Goal: Task Accomplishment & Management: Manage account settings

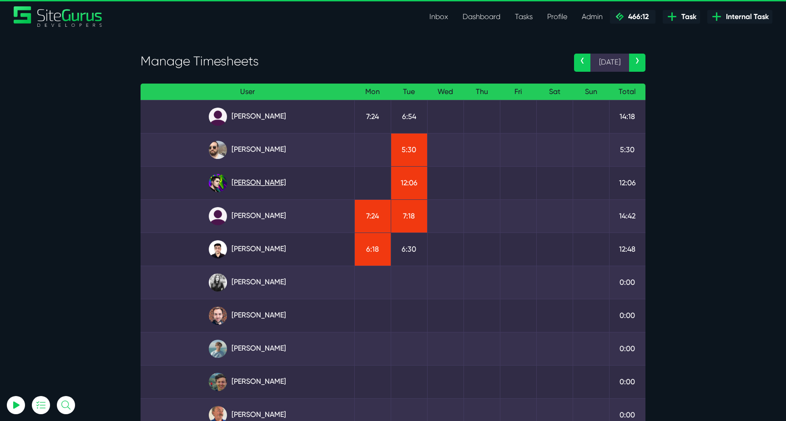
type input "luke@sitegurus.io"
click at [259, 175] on link "Josh Carter" at bounding box center [247, 183] width 199 height 18
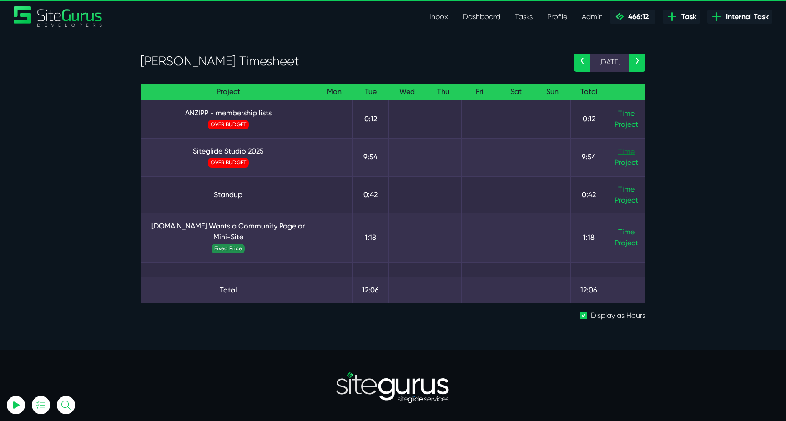
click at [631, 151] on link "Time" at bounding box center [626, 151] width 16 height 9
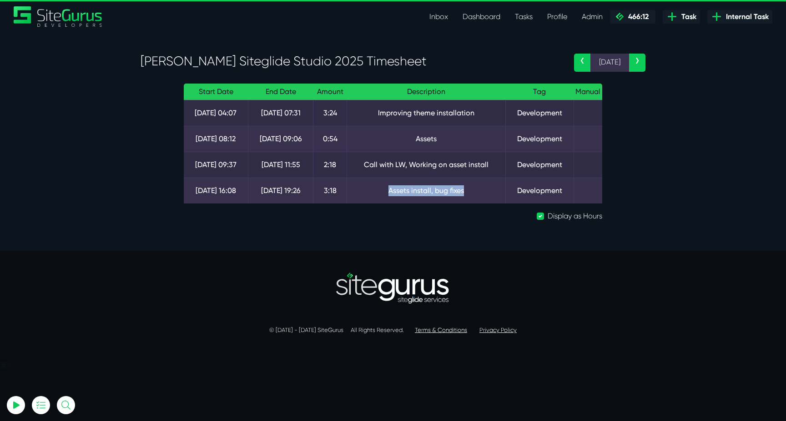
drag, startPoint x: 387, startPoint y: 190, endPoint x: 485, endPoint y: 190, distance: 98.6
click at [485, 190] on td "Assets install, bug fixes" at bounding box center [426, 191] width 159 height 26
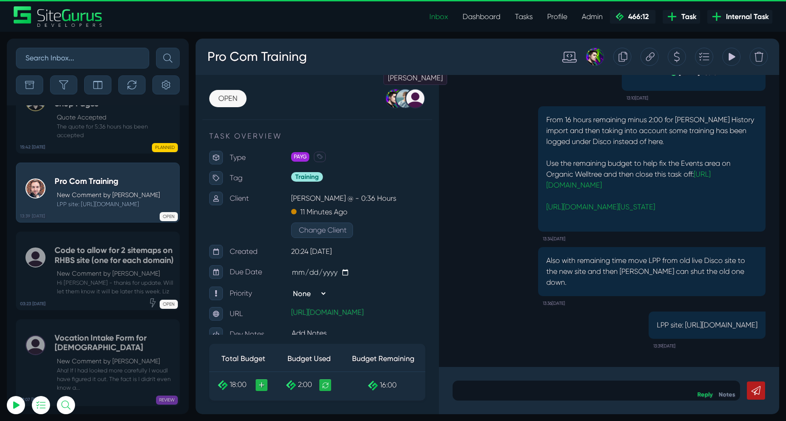
click at [413, 100] on div at bounding box center [415, 99] width 20 height 20
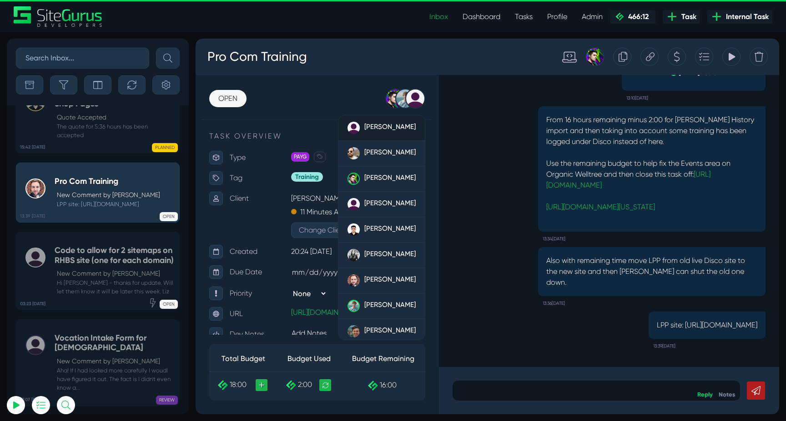
click at [387, 130] on span "[PERSON_NAME]" at bounding box center [389, 127] width 51 height 8
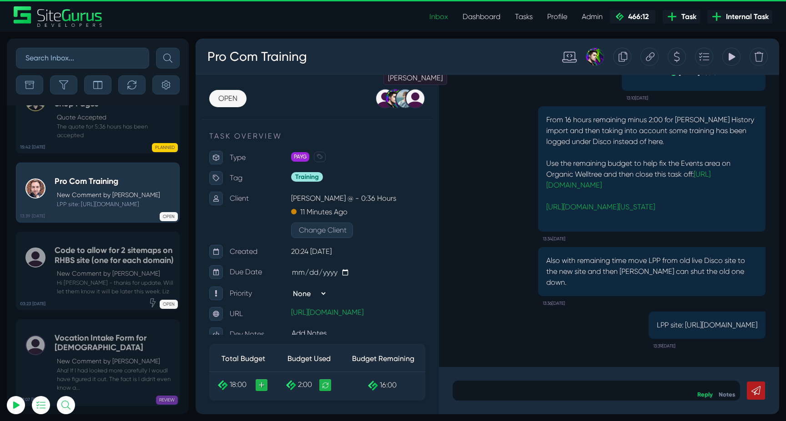
click at [420, 103] on div at bounding box center [415, 99] width 20 height 20
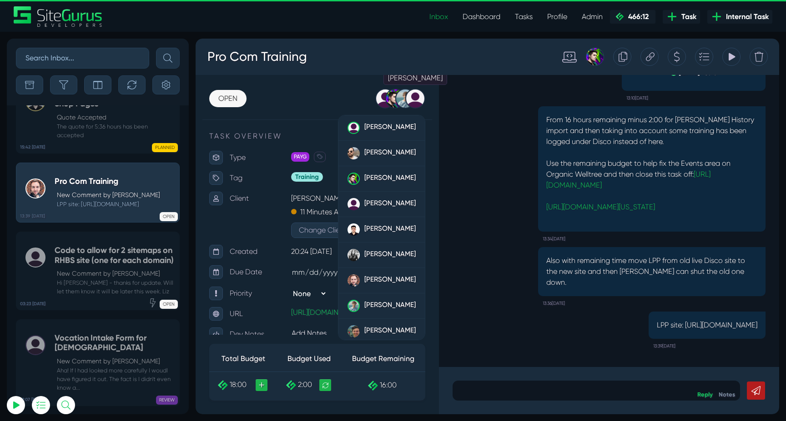
click at [415, 98] on div at bounding box center [415, 99] width 20 height 20
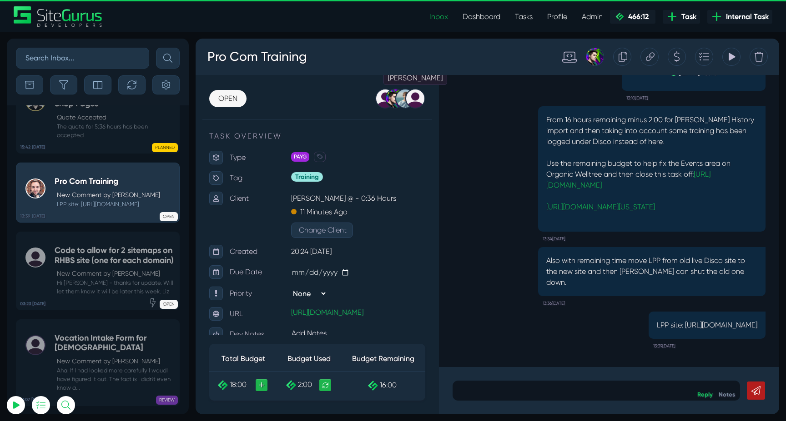
click at [415, 98] on div at bounding box center [415, 99] width 20 height 20
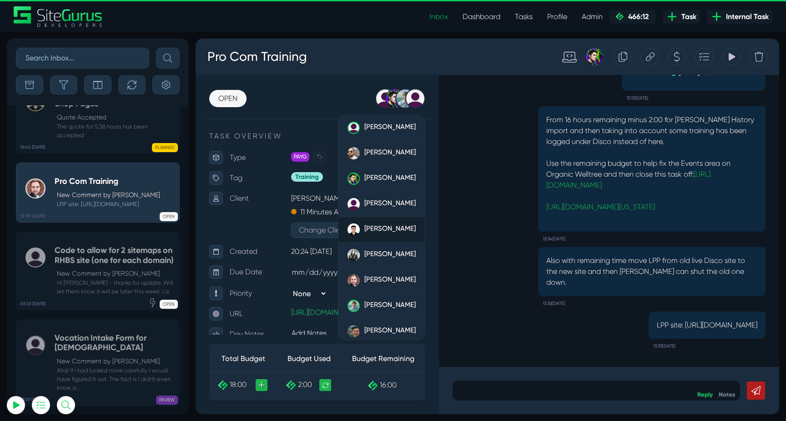
click at [390, 229] on span "Kevin Abelgas" at bounding box center [389, 229] width 51 height 8
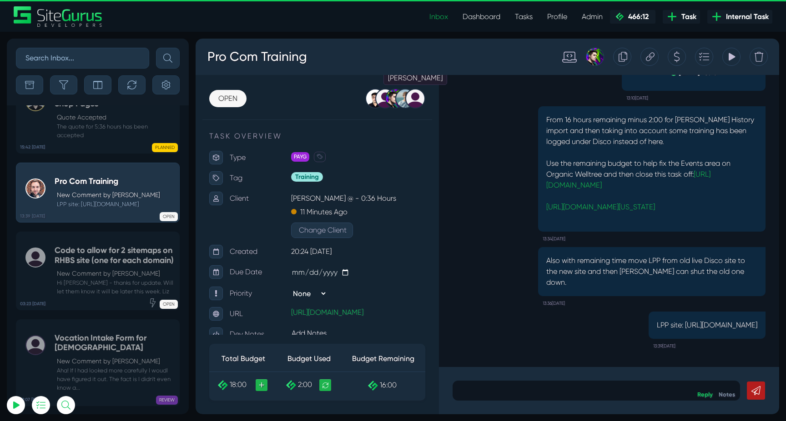
click at [415, 102] on div at bounding box center [415, 99] width 20 height 20
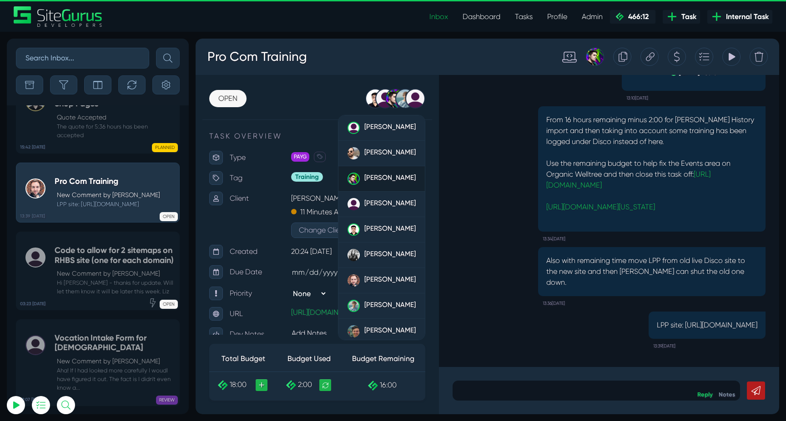
click at [379, 182] on div "[PERSON_NAME]" at bounding box center [389, 179] width 51 height 12
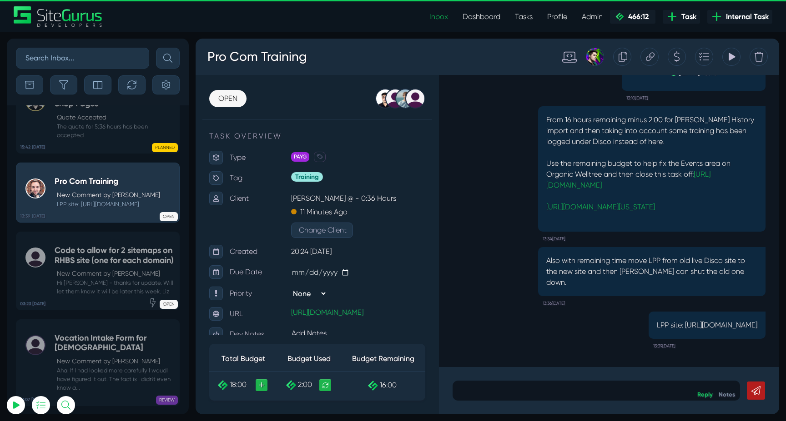
click at [654, 60] on icon at bounding box center [650, 56] width 9 height 17
click at [655, 208] on link "https://organic-welltree.staging.oregon.platform-os.com/organic-welltree-events" at bounding box center [600, 207] width 109 height 9
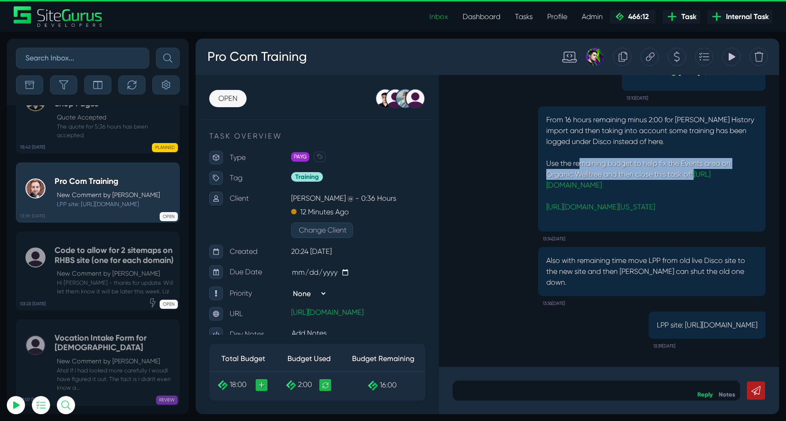
drag, startPoint x: 613, startPoint y: 155, endPoint x: 698, endPoint y: 159, distance: 85.6
click at [698, 159] on p "Use the remaining budget to help fix the Events area on Organic Welltree and th…" at bounding box center [651, 174] width 211 height 33
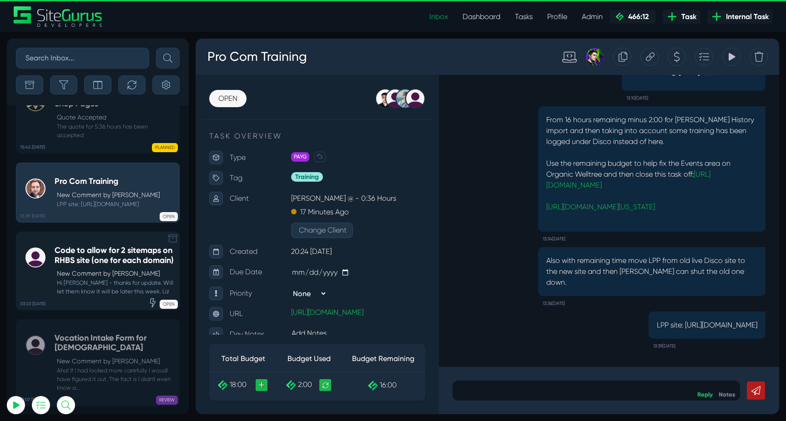
click at [129, 247] on div "Code to allow for 2 sitemaps on RHBS site (one for each domain) New Comment by …" at bounding box center [115, 271] width 120 height 50
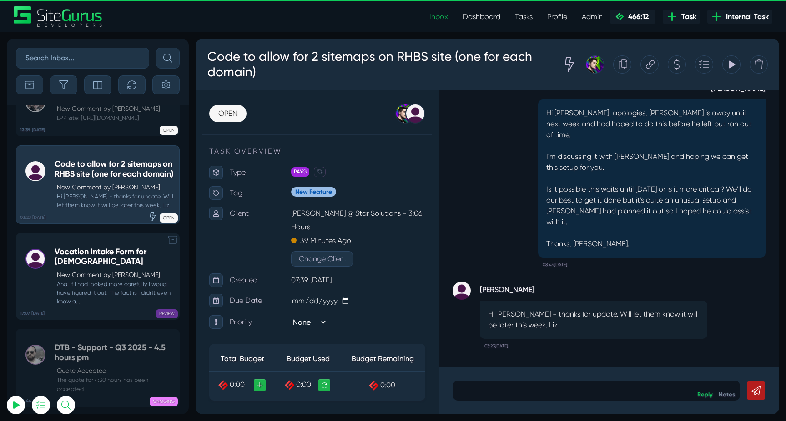
click at [75, 270] on p "New Comment by RT Radanovic" at bounding box center [116, 275] width 118 height 10
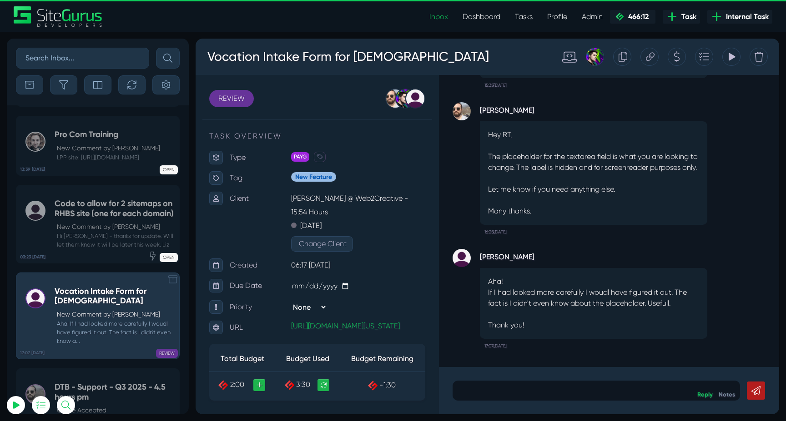
click at [110, 199] on h5 "Code to allow for 2 sitemaps on RHBS site (one for each domain)" at bounding box center [115, 209] width 120 height 20
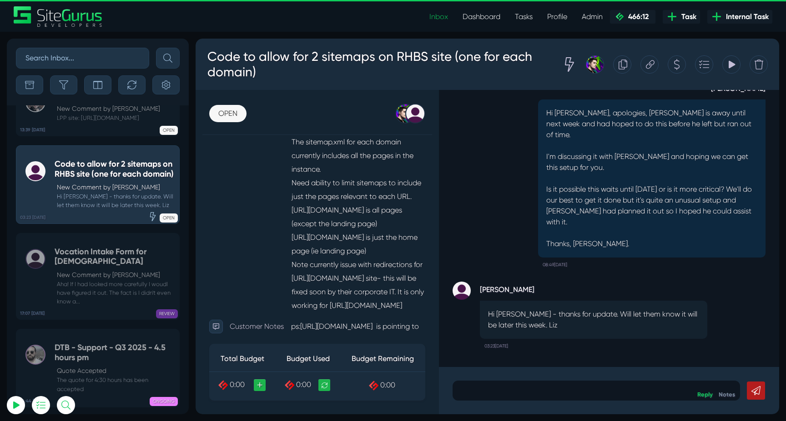
scroll to position [311, 0]
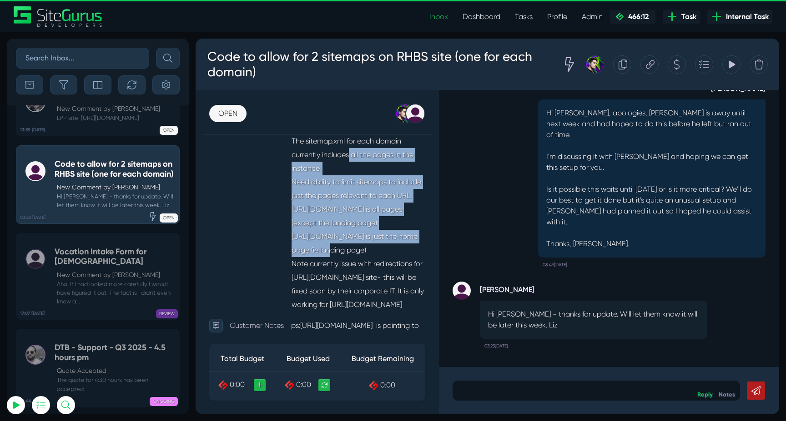
drag, startPoint x: 296, startPoint y: 161, endPoint x: 347, endPoint y: 252, distance: 103.8
click at [347, 252] on p "RHBS site ID 758322 has 2 domains on same instance: https://businesssales.rh.co…" at bounding box center [358, 189] width 134 height 246
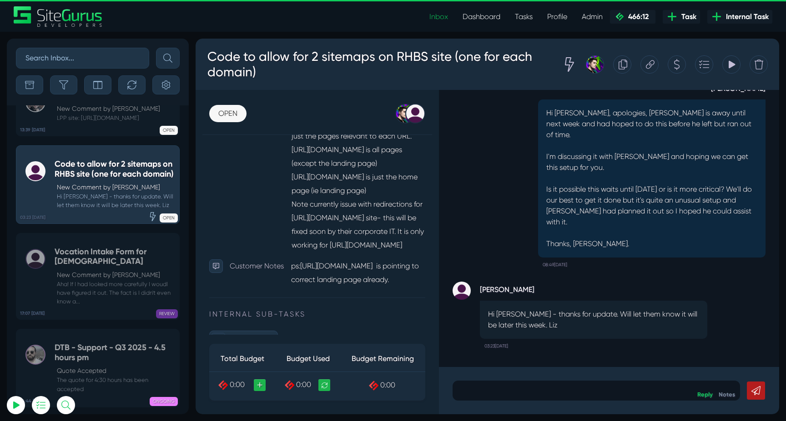
scroll to position [372, 0]
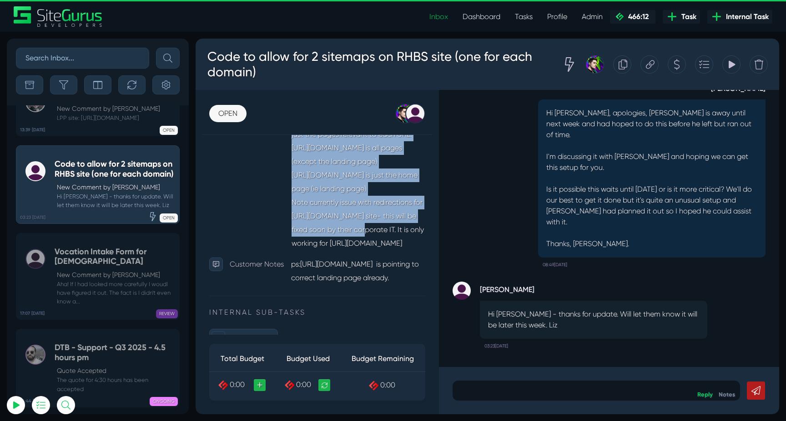
drag, startPoint x: 280, startPoint y: 211, endPoint x: 380, endPoint y: 233, distance: 102.4
click at [380, 233] on div "Description RHBS site ID 758322 has 2 domains on same instance: https://busines…" at bounding box center [317, 128] width 216 height 246
click at [380, 233] on p "RHBS site ID 758322 has 2 domains on same instance: https://businesssales.rh.co…" at bounding box center [358, 128] width 134 height 246
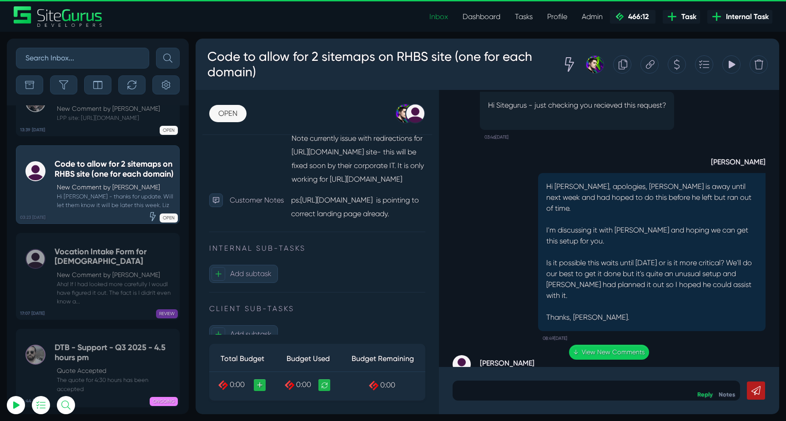
scroll to position [-72, 0]
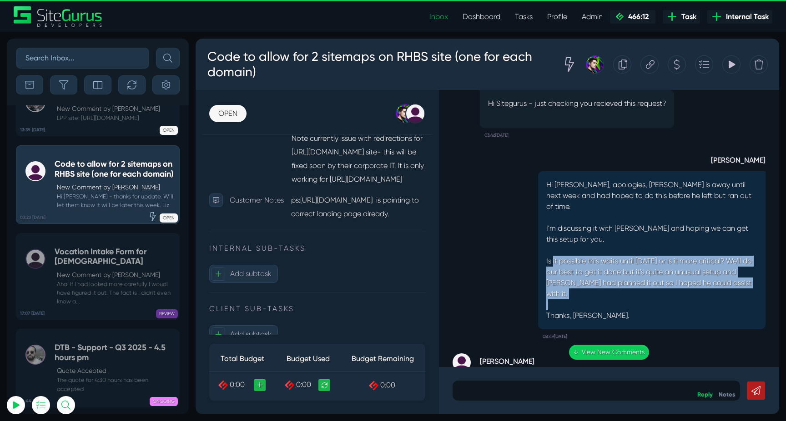
drag, startPoint x: 553, startPoint y: 273, endPoint x: 675, endPoint y: 308, distance: 126.9
click at [676, 308] on div "Hi Liz, apologies, Matt is away until next week and had hoped to do this before…" at bounding box center [651, 250] width 227 height 158
click at [675, 308] on p at bounding box center [651, 305] width 211 height 11
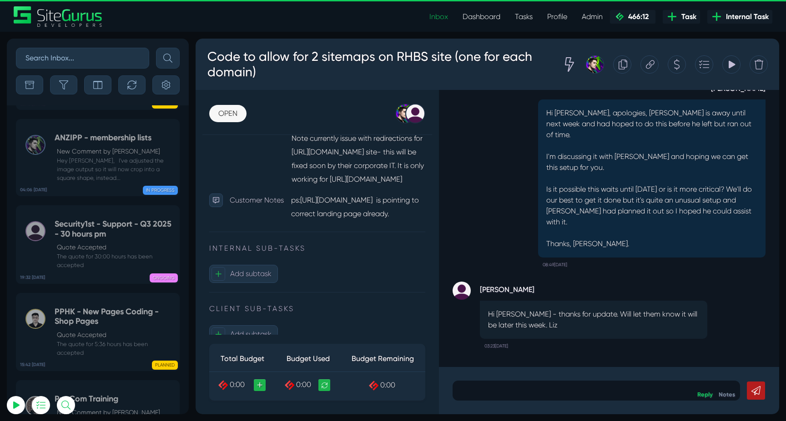
scroll to position [-36045, 0]
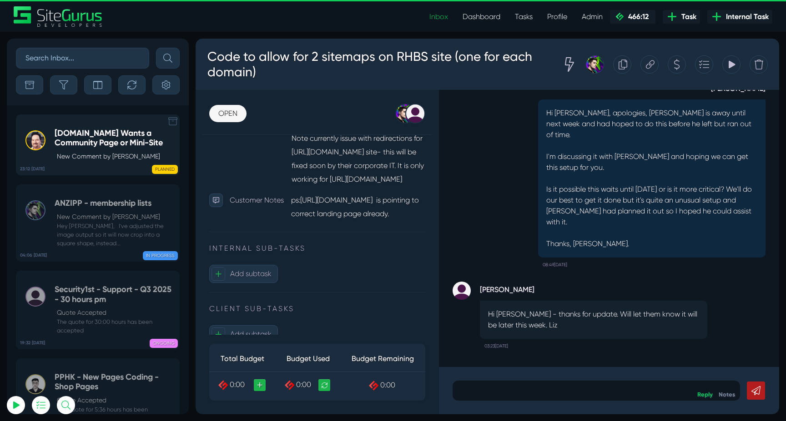
click at [106, 155] on p "New Comment by Michael Clawson" at bounding box center [116, 157] width 118 height 10
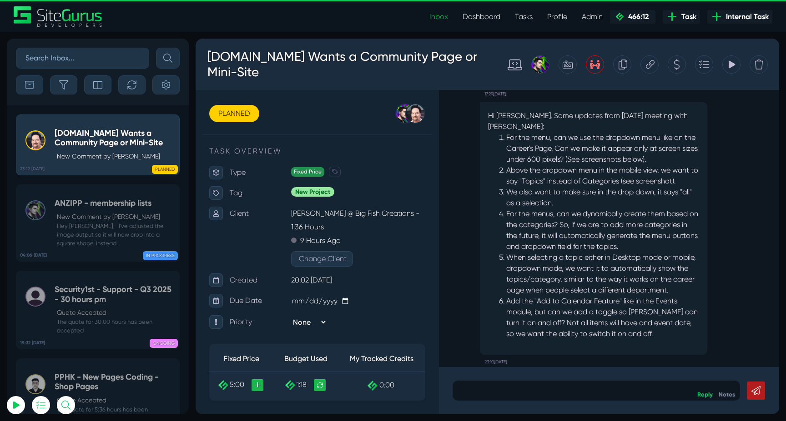
scroll to position [-342, 0]
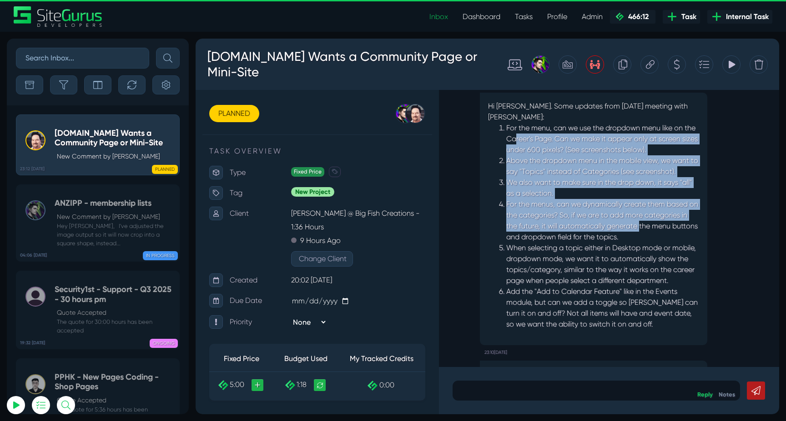
drag, startPoint x: 525, startPoint y: 143, endPoint x: 655, endPoint y: 235, distance: 159.3
click at [653, 233] on ol "For the menu, can we use the dropdown menu like on the Career's Page. Can we ma…" at bounding box center [593, 226] width 211 height 207
click at [655, 235] on li "For the menus, can we dynamically create them based on the categories? So, if w…" at bounding box center [602, 221] width 193 height 44
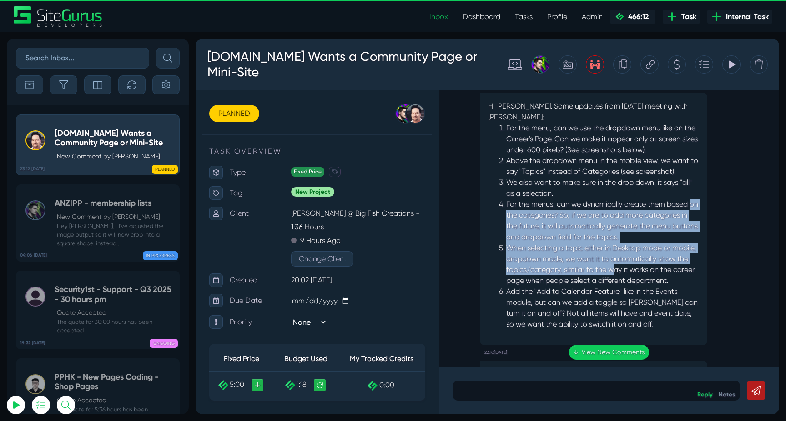
drag, startPoint x: 506, startPoint y: 216, endPoint x: 625, endPoint y: 274, distance: 131.5
click at [622, 271] on ol "For the menu, can we use the dropdown menu like on the Career's Page. Can we ma…" at bounding box center [593, 226] width 211 height 207
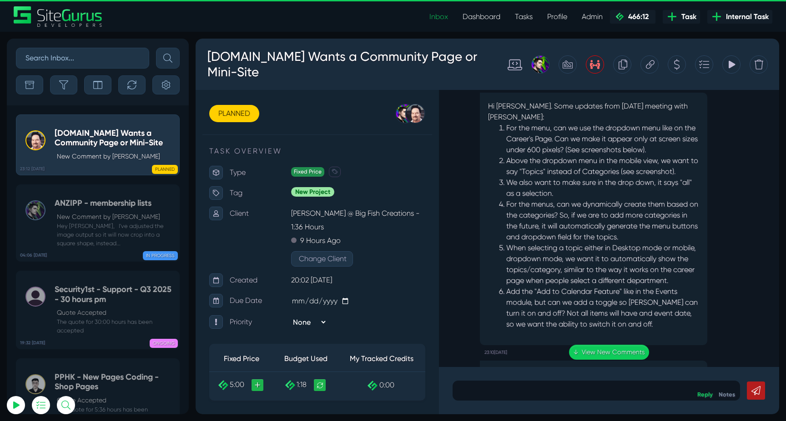
click at [625, 274] on li "When selecting a topic either in Desktop mode or mobile, dropdown mode, we want…" at bounding box center [602, 265] width 193 height 44
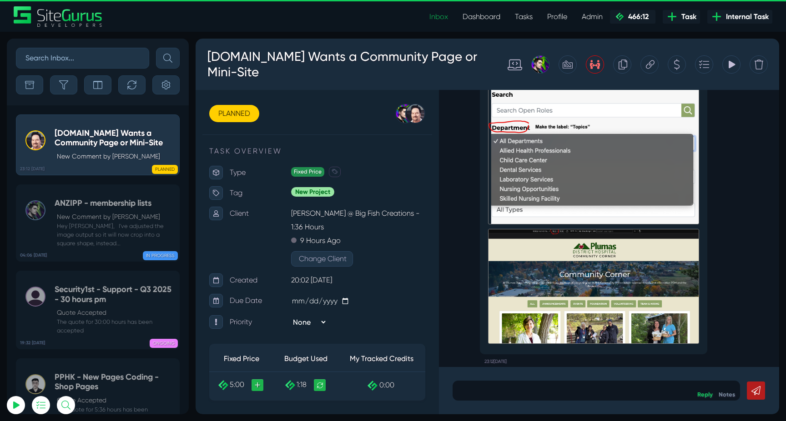
scroll to position [0, 0]
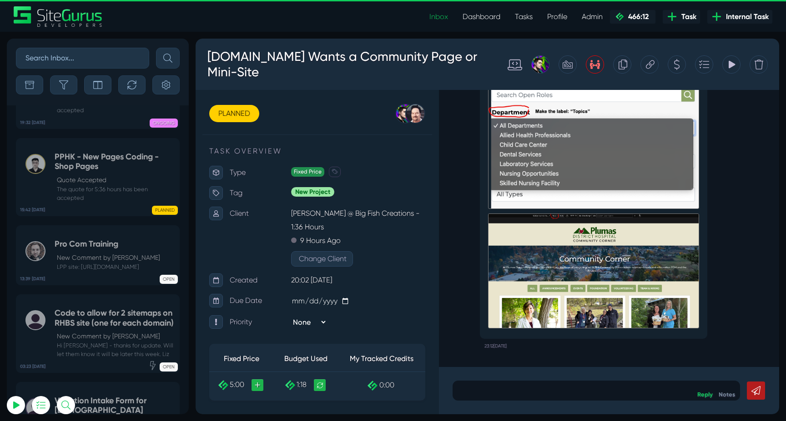
click at [101, 263] on small "LPP site: https://admin.siteglide.com/#/portal/sites/1324105" at bounding box center [107, 267] width 105 height 9
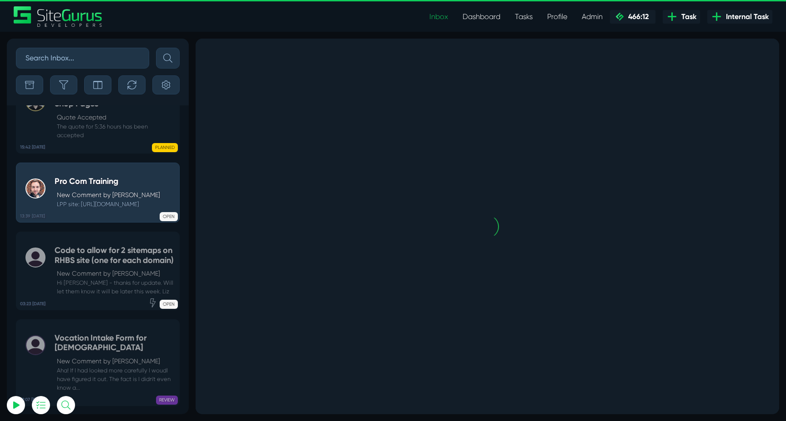
click at [101, 246] on h5 "Code to allow for 2 sitemaps on RHBS site (one for each domain)" at bounding box center [115, 256] width 120 height 20
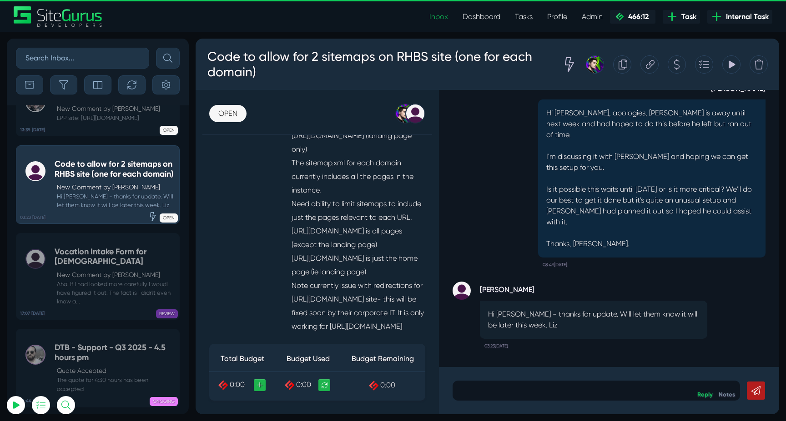
scroll to position [284, 0]
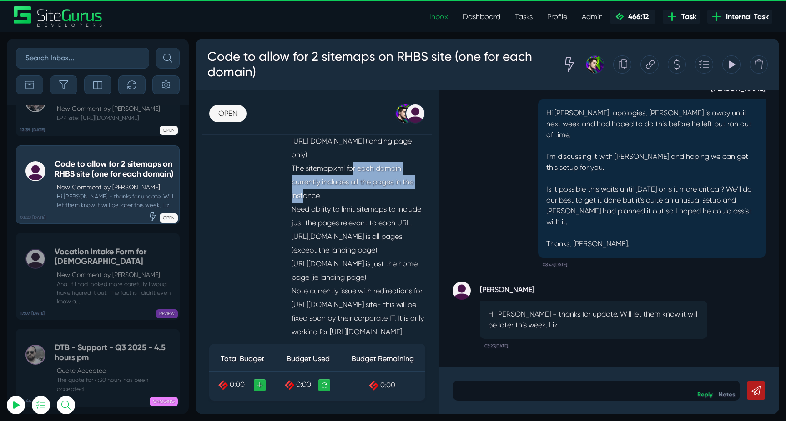
drag, startPoint x: 295, startPoint y: 174, endPoint x: 375, endPoint y: 195, distance: 82.7
click at [375, 195] on p "RHBS site ID 758322 has 2 domains on same instance: https://businesssales.rh.co…" at bounding box center [358, 216] width 134 height 246
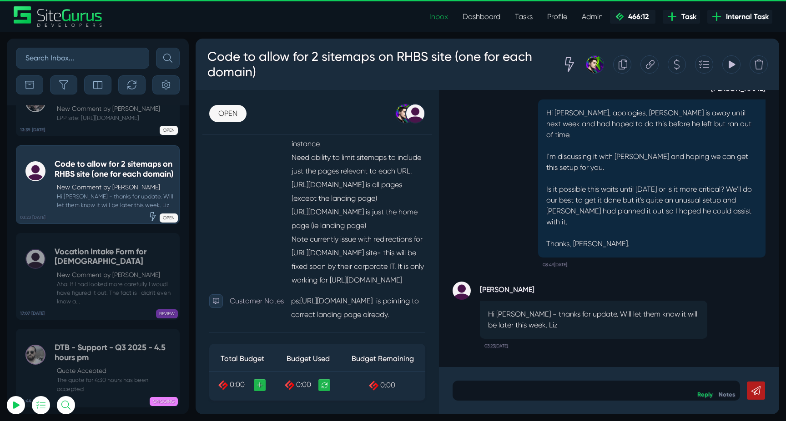
scroll to position [338, 0]
drag, startPoint x: 383, startPoint y: 301, endPoint x: 306, endPoint y: 207, distance: 121.4
click at [306, 207] on p "RHBS site ID 758322 has 2 domains on same instance: https://businesssales.rh.co…" at bounding box center [358, 162] width 134 height 246
click at [316, 210] on p "RHBS site ID 758322 has 2 domains on same instance: https://businesssales.rh.co…" at bounding box center [358, 162] width 134 height 246
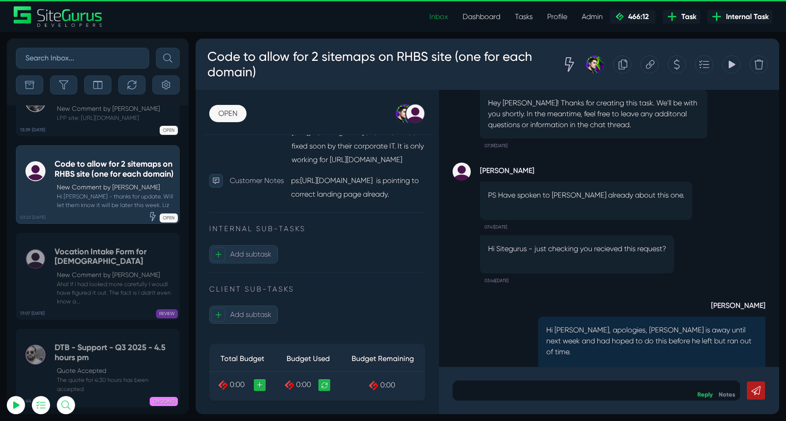
scroll to position [-238, 0]
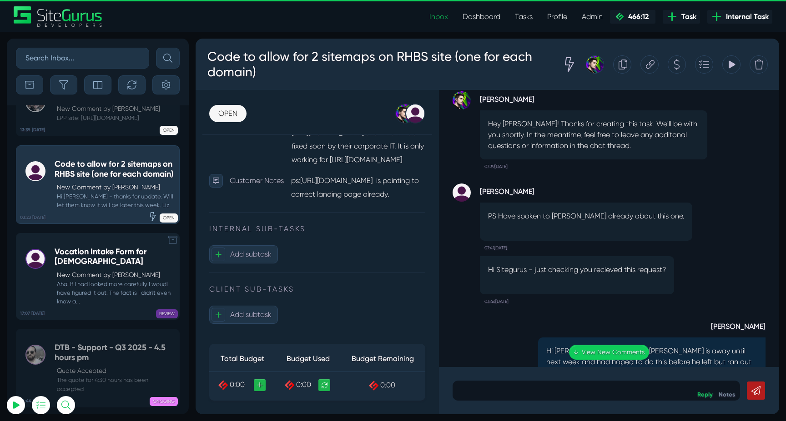
click at [99, 270] on p "New Comment by RT Radanovic" at bounding box center [116, 275] width 118 height 10
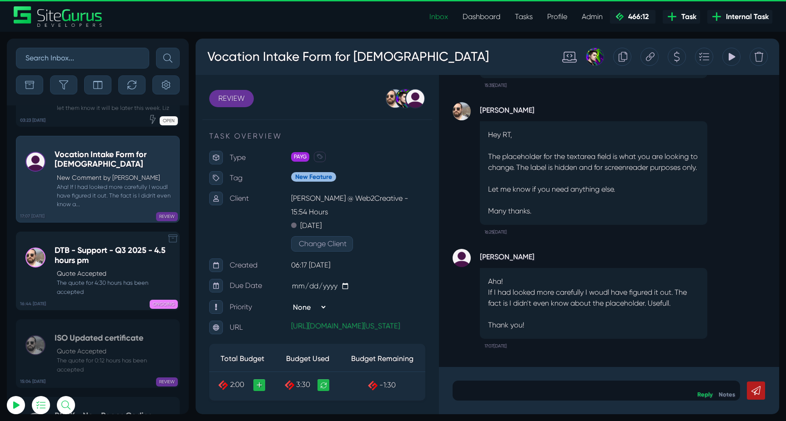
click at [101, 246] on h5 "DTB - Support - Q3 2025 - 4.5 hours pm" at bounding box center [115, 256] width 120 height 20
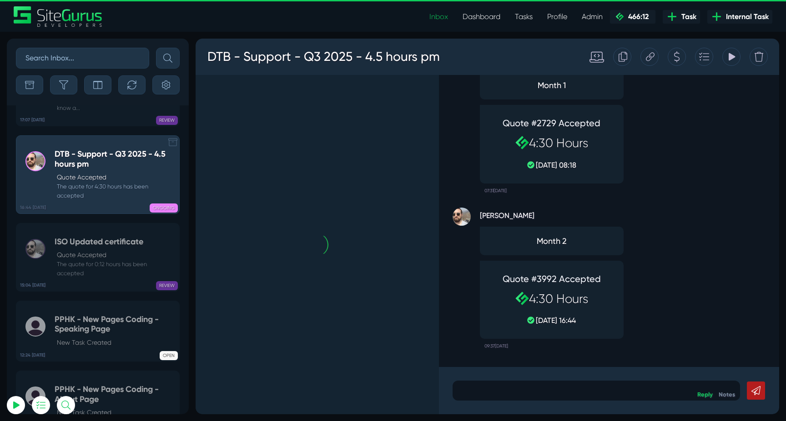
click at [101, 250] on p "Quote Accepted" at bounding box center [116, 255] width 118 height 10
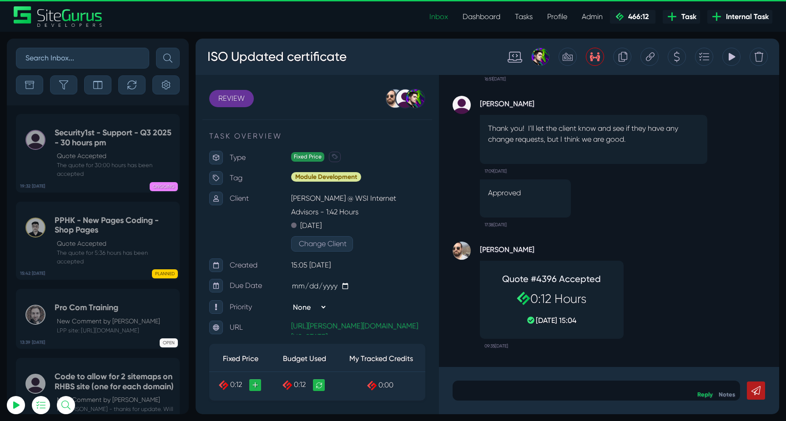
scroll to position [-36045, 0]
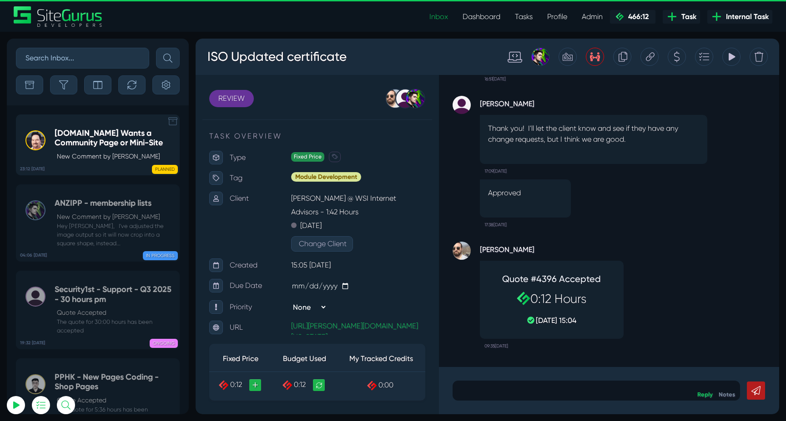
click at [95, 168] on div "PLANNED" at bounding box center [132, 167] width 91 height 9
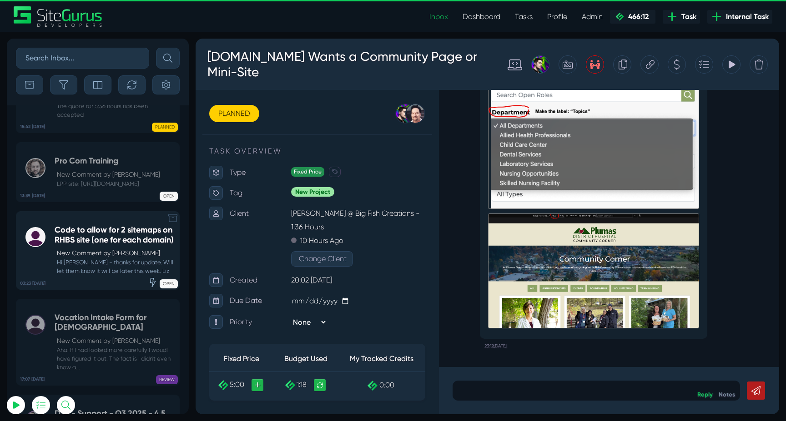
click at [118, 258] on small "Hi Luke - thanks for update. Will let them know it will be later this week. Liz" at bounding box center [115, 266] width 120 height 17
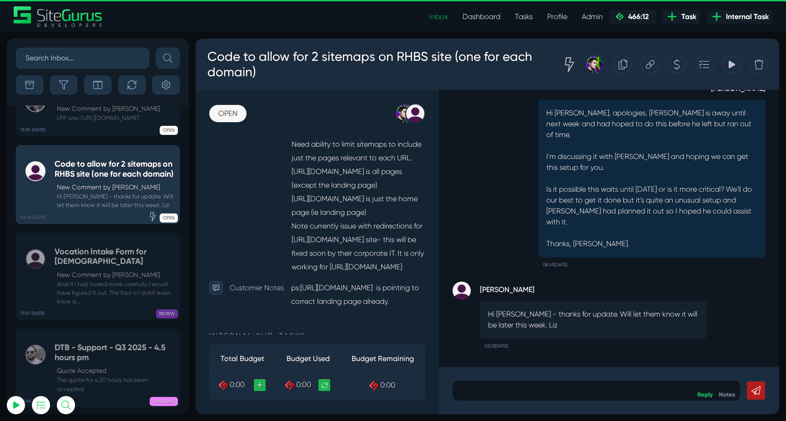
scroll to position [349, 0]
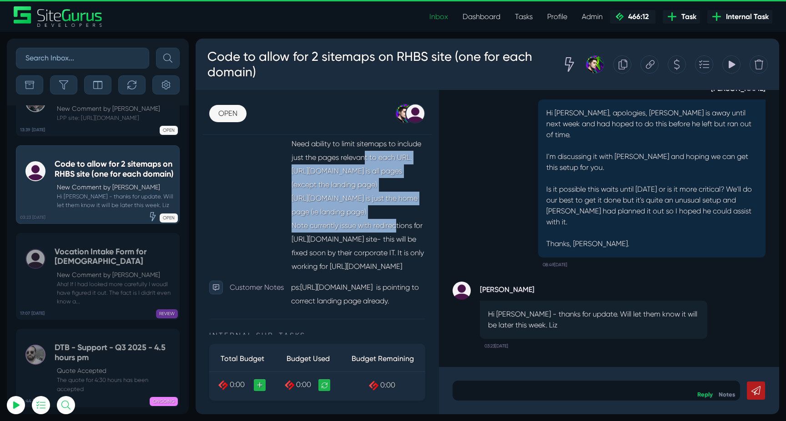
drag, startPoint x: 305, startPoint y: 168, endPoint x: 378, endPoint y: 222, distance: 90.6
click at [379, 222] on p "RHBS site ID 758322 has 2 domains on same instance: https://businesssales.rh.co…" at bounding box center [358, 151] width 134 height 246
click at [378, 222] on p "RHBS site ID 758322 has 2 domains on same instance: https://businesssales.rh.co…" at bounding box center [358, 151] width 134 height 246
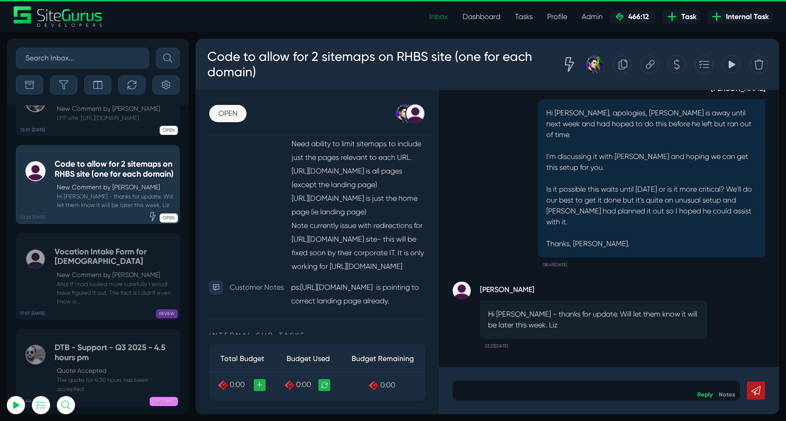
drag, startPoint x: 291, startPoint y: 235, endPoint x: 376, endPoint y: 283, distance: 97.7
click at [376, 274] on p "RHBS site ID 758322 has 2 domains on same instance: https://businesssales.rh.co…" at bounding box center [358, 151] width 134 height 246
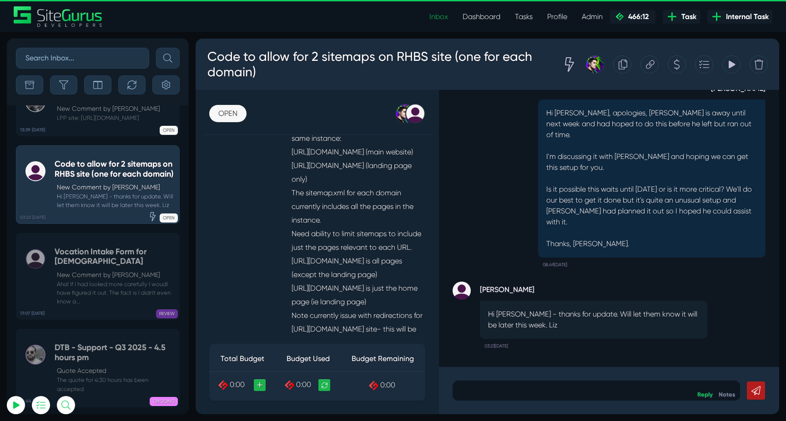
scroll to position [260, 0]
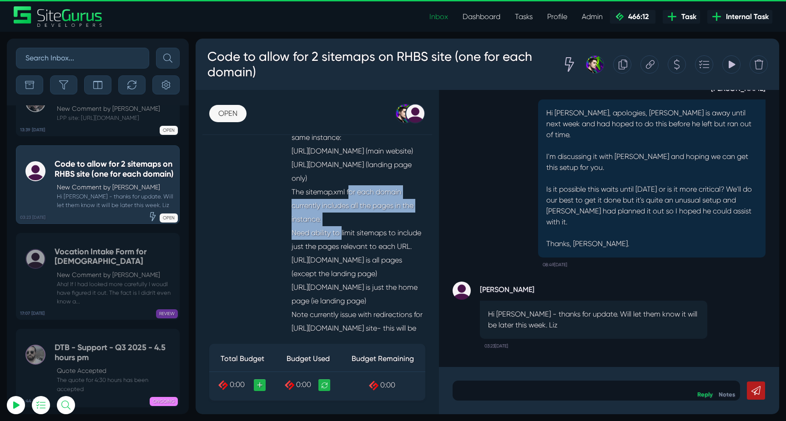
drag, startPoint x: 335, startPoint y: 229, endPoint x: 293, endPoint y: 204, distance: 49.7
click at [293, 204] on p "RHBS site ID 758322 has 2 domains on same instance: https://businesssales.rh.co…" at bounding box center [358, 240] width 134 height 246
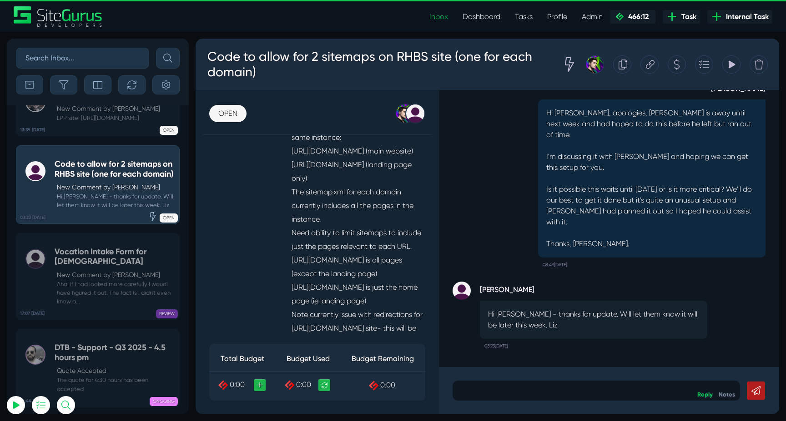
click at [335, 215] on p "RHBS site ID 758322 has 2 domains on same instance: https://businesssales.rh.co…" at bounding box center [358, 240] width 134 height 246
drag, startPoint x: 324, startPoint y: 227, endPoint x: 329, endPoint y: 235, distance: 8.6
click at [328, 234] on p "RHBS site ID 758322 has 2 domains on same instance: https://businesssales.rh.co…" at bounding box center [358, 240] width 134 height 246
click at [329, 235] on p "RHBS site ID 758322 has 2 domains on same instance: https://businesssales.rh.co…" at bounding box center [358, 240] width 134 height 246
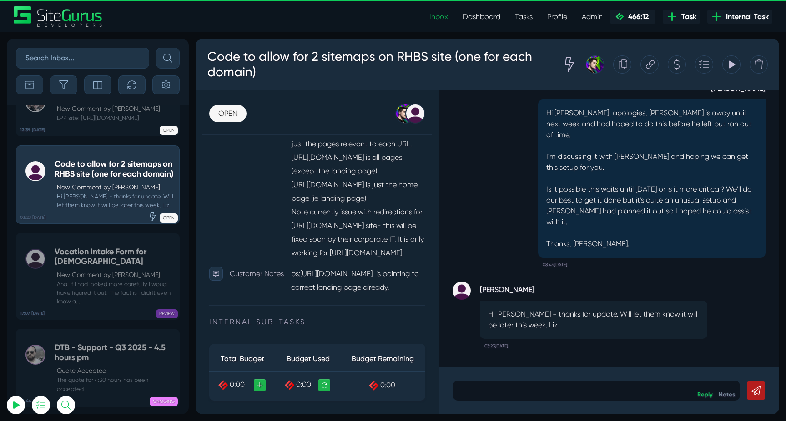
scroll to position [347, 0]
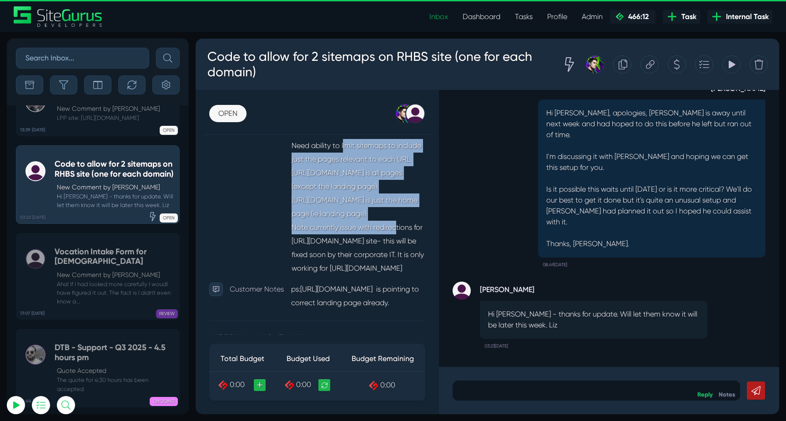
drag, startPoint x: 377, startPoint y: 218, endPoint x: 291, endPoint y: 156, distance: 105.8
click at [291, 156] on p "RHBS site ID 758322 has 2 domains on same instance: https://businesssales.rh.co…" at bounding box center [358, 153] width 134 height 246
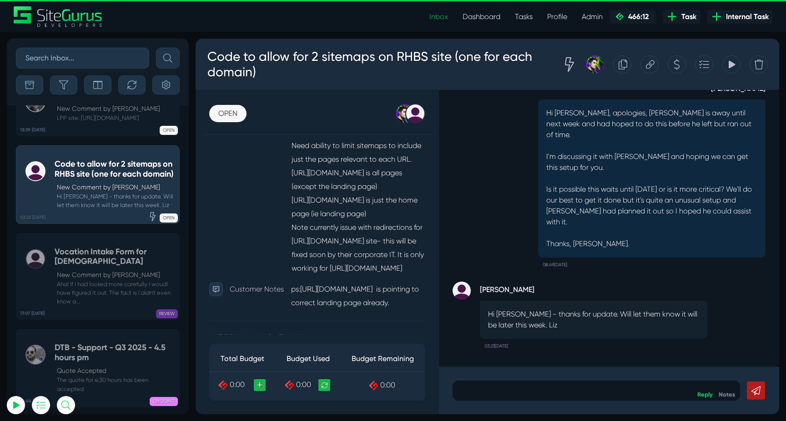
click at [321, 188] on p "RHBS site ID 758322 has 2 domains on same instance: https://businesssales.rh.co…" at bounding box center [358, 153] width 134 height 246
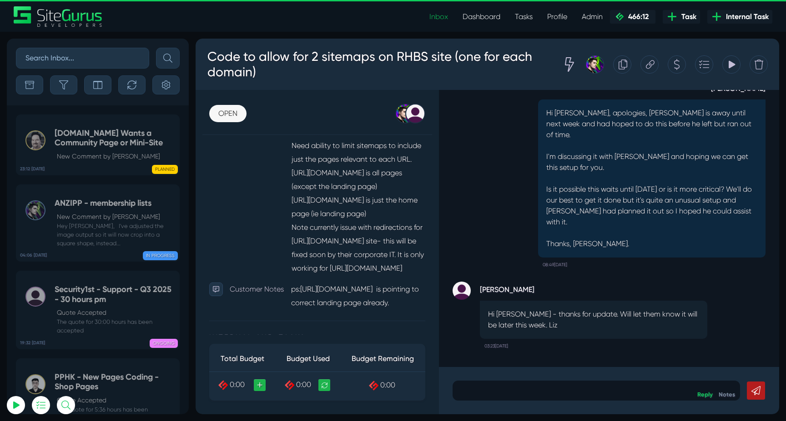
scroll to position [-36045, 0]
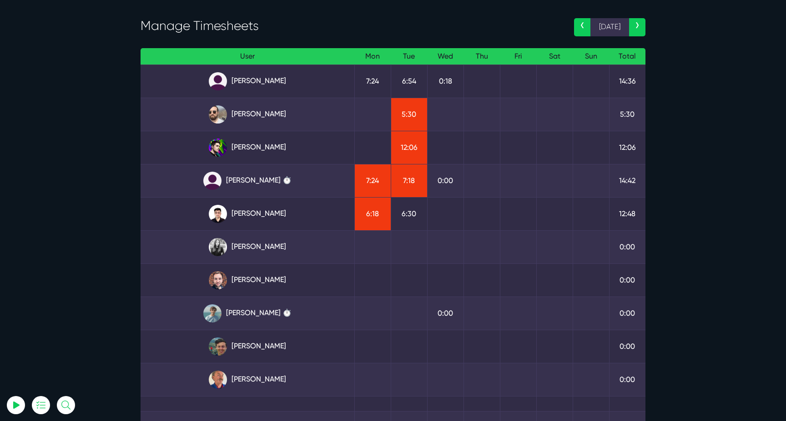
scroll to position [38, 0]
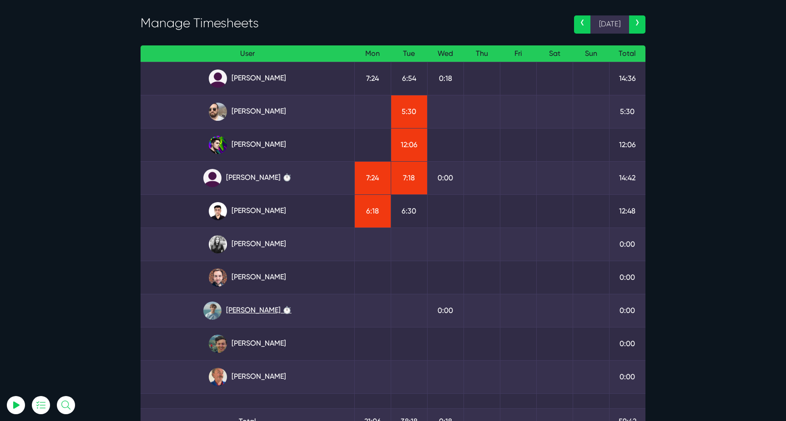
click at [268, 312] on link "Matt Jones ⏱️" at bounding box center [247, 311] width 199 height 18
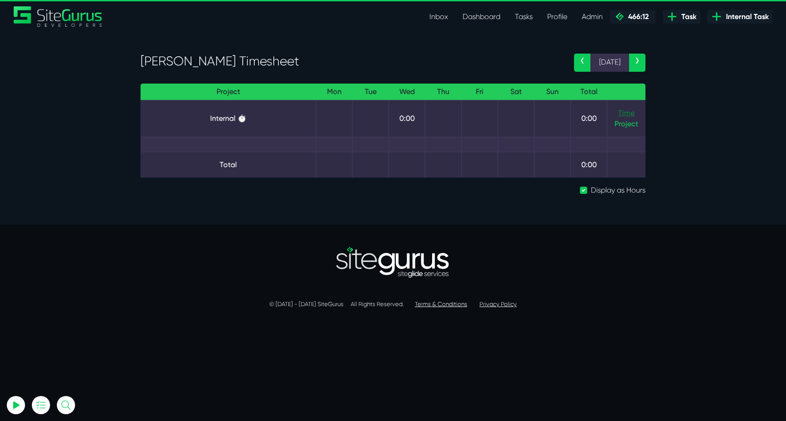
click at [624, 115] on link "Time" at bounding box center [626, 113] width 16 height 9
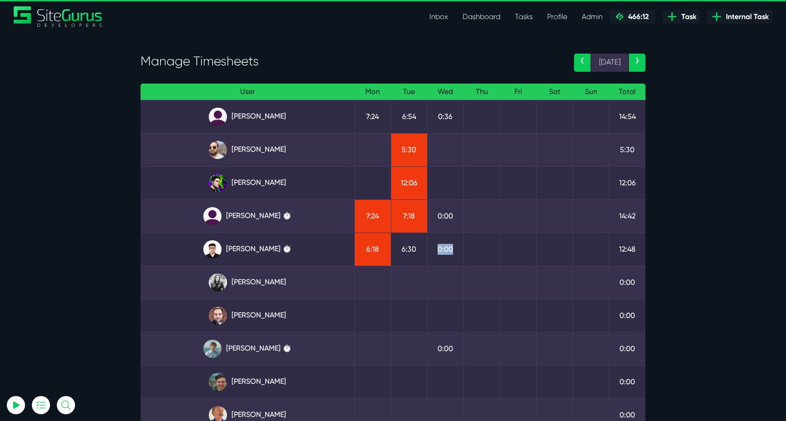
drag, startPoint x: 455, startPoint y: 251, endPoint x: 427, endPoint y: 250, distance: 27.3
click at [427, 250] on td "0:00" at bounding box center [445, 249] width 36 height 33
click at [446, 255] on td "0:00" at bounding box center [445, 249] width 36 height 33
drag, startPoint x: 259, startPoint y: 65, endPoint x: 133, endPoint y: 65, distance: 125.5
click at [134, 65] on div "Manage Timesheets" at bounding box center [350, 63] width 433 height 19
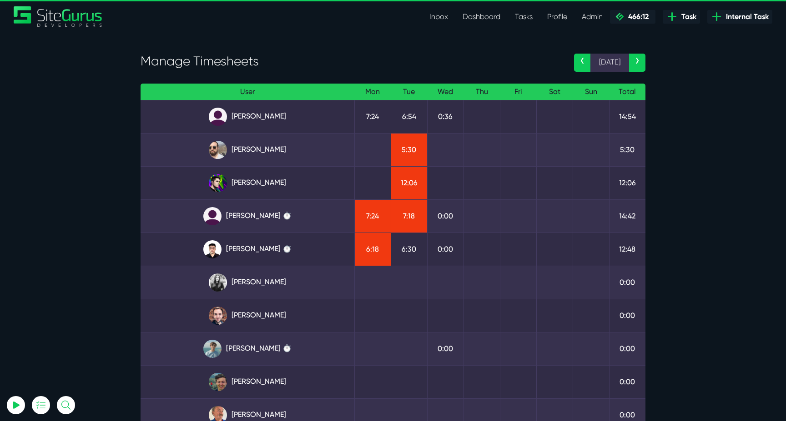
click at [147, 65] on h3 "Manage Timesheets" at bounding box center [350, 61] width 420 height 15
drag, startPoint x: 143, startPoint y: 64, endPoint x: 295, endPoint y: 64, distance: 152.7
click at [295, 64] on h3 "Manage Timesheets" at bounding box center [350, 61] width 420 height 15
click at [283, 118] on link "[PERSON_NAME]" at bounding box center [247, 117] width 199 height 18
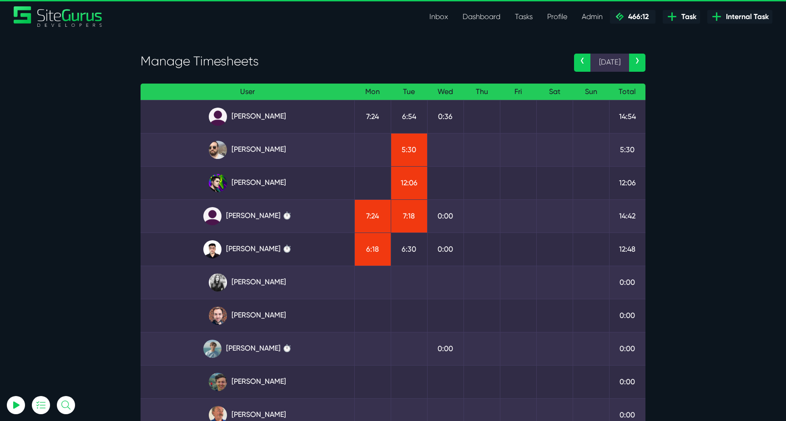
drag, startPoint x: 455, startPoint y: 120, endPoint x: 511, endPoint y: 115, distance: 56.1
click at [511, 115] on tr "Angel Dagondon 7:24 6:54 0:36 14:54" at bounding box center [392, 116] width 505 height 33
click at [511, 115] on td at bounding box center [518, 116] width 36 height 33
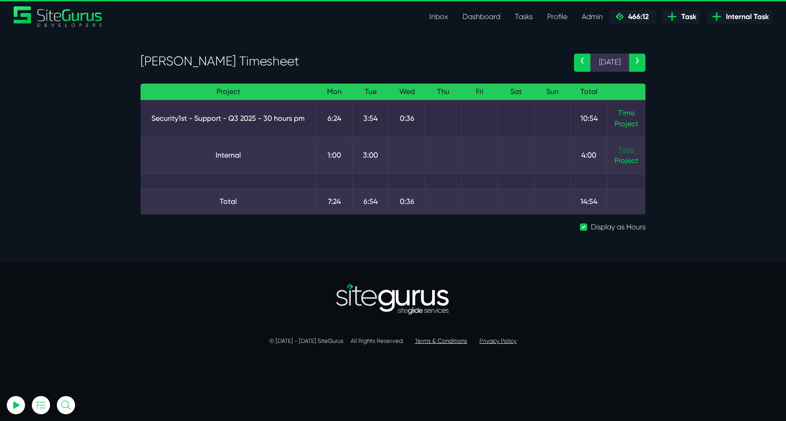
click at [619, 145] on link "Time" at bounding box center [626, 149] width 16 height 9
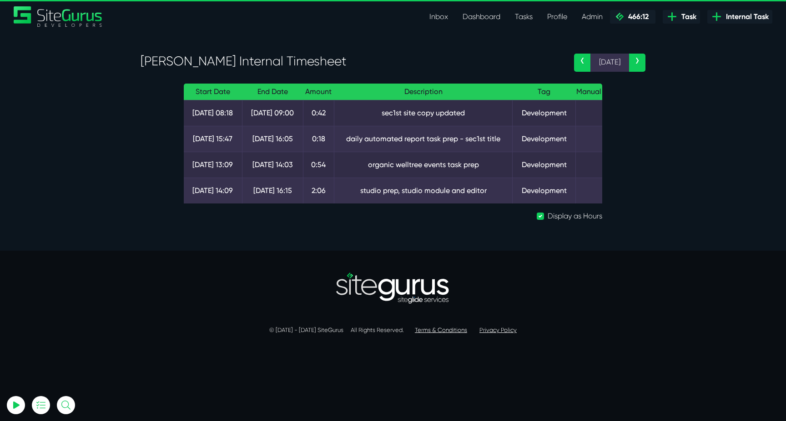
drag, startPoint x: 371, startPoint y: 196, endPoint x: 482, endPoint y: 196, distance: 110.9
click at [482, 196] on td "studio prep, studio module and editor" at bounding box center [423, 191] width 178 height 26
drag, startPoint x: 365, startPoint y: 194, endPoint x: 468, endPoint y: 190, distance: 102.8
click at [468, 190] on td "studio prep, studio module and editor" at bounding box center [423, 191] width 178 height 26
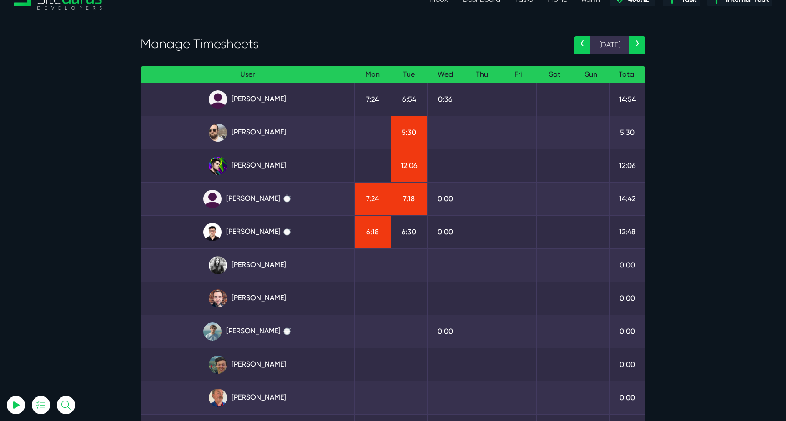
scroll to position [25, 0]
